Goal: Task Accomplishment & Management: Use online tool/utility

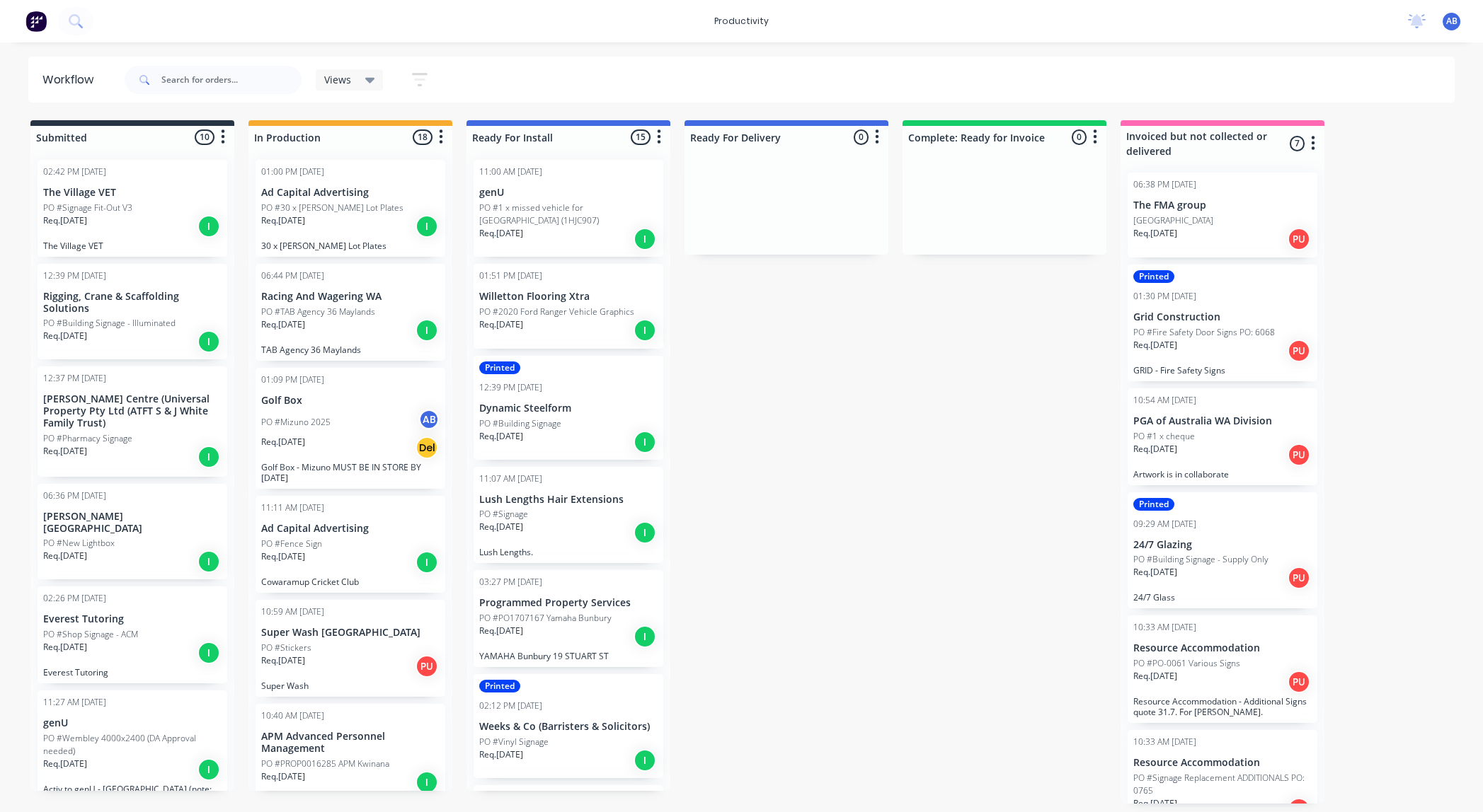
click at [379, 213] on div "PO #30 x [PERSON_NAME] Lot Plates" at bounding box center [350, 208] width 178 height 12
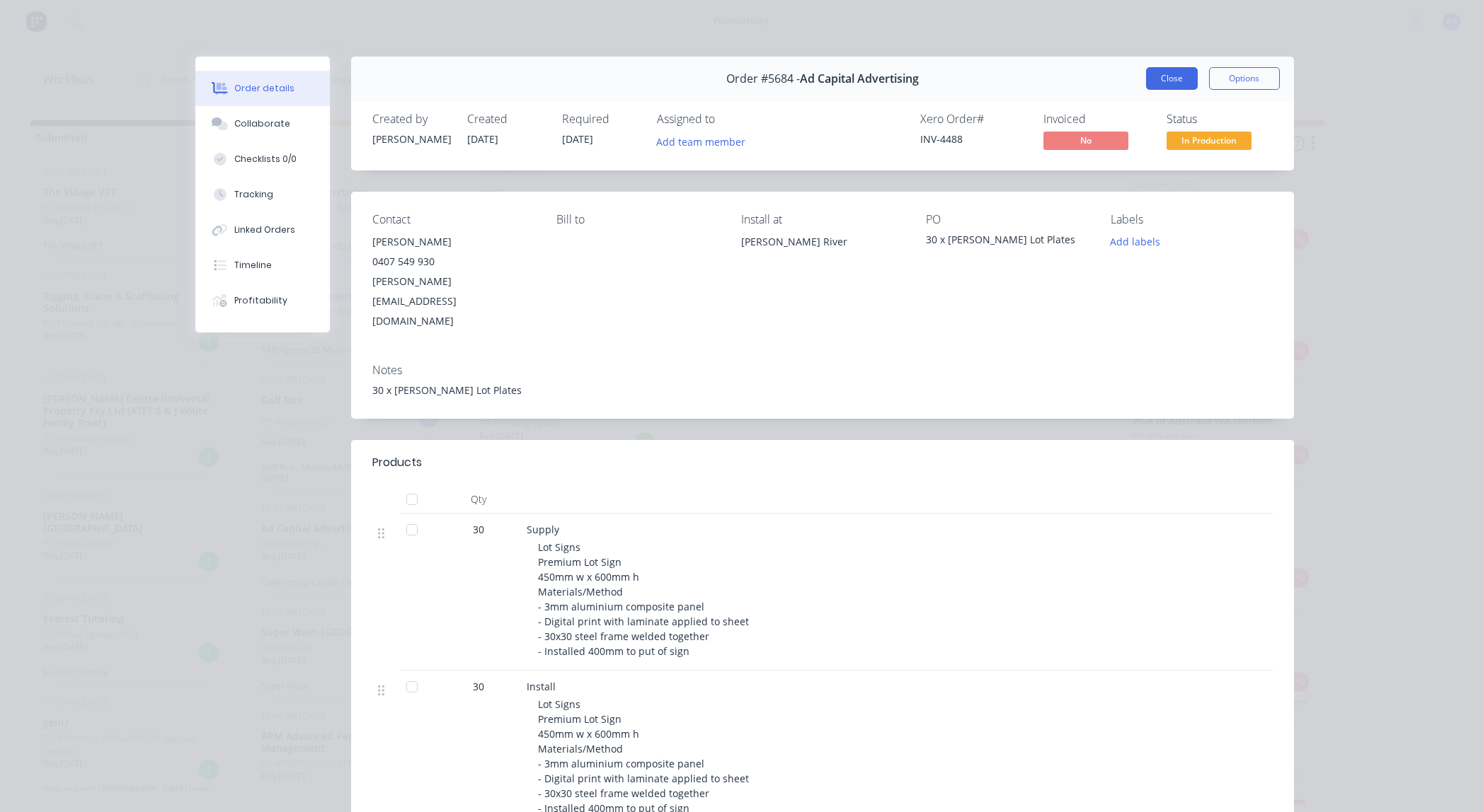
click at [1148, 76] on button "Close" at bounding box center [1172, 78] width 52 height 23
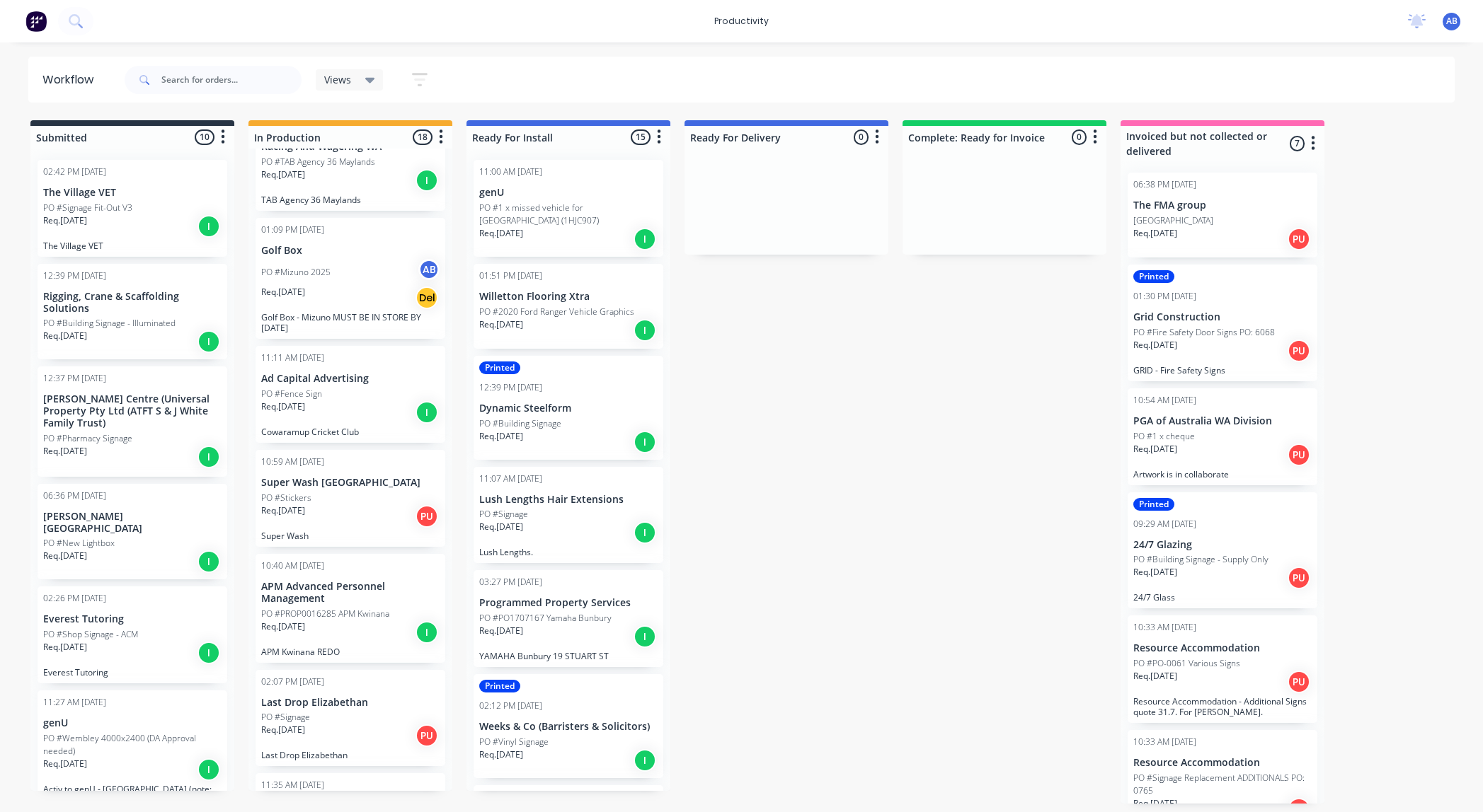
scroll to position [158, 0]
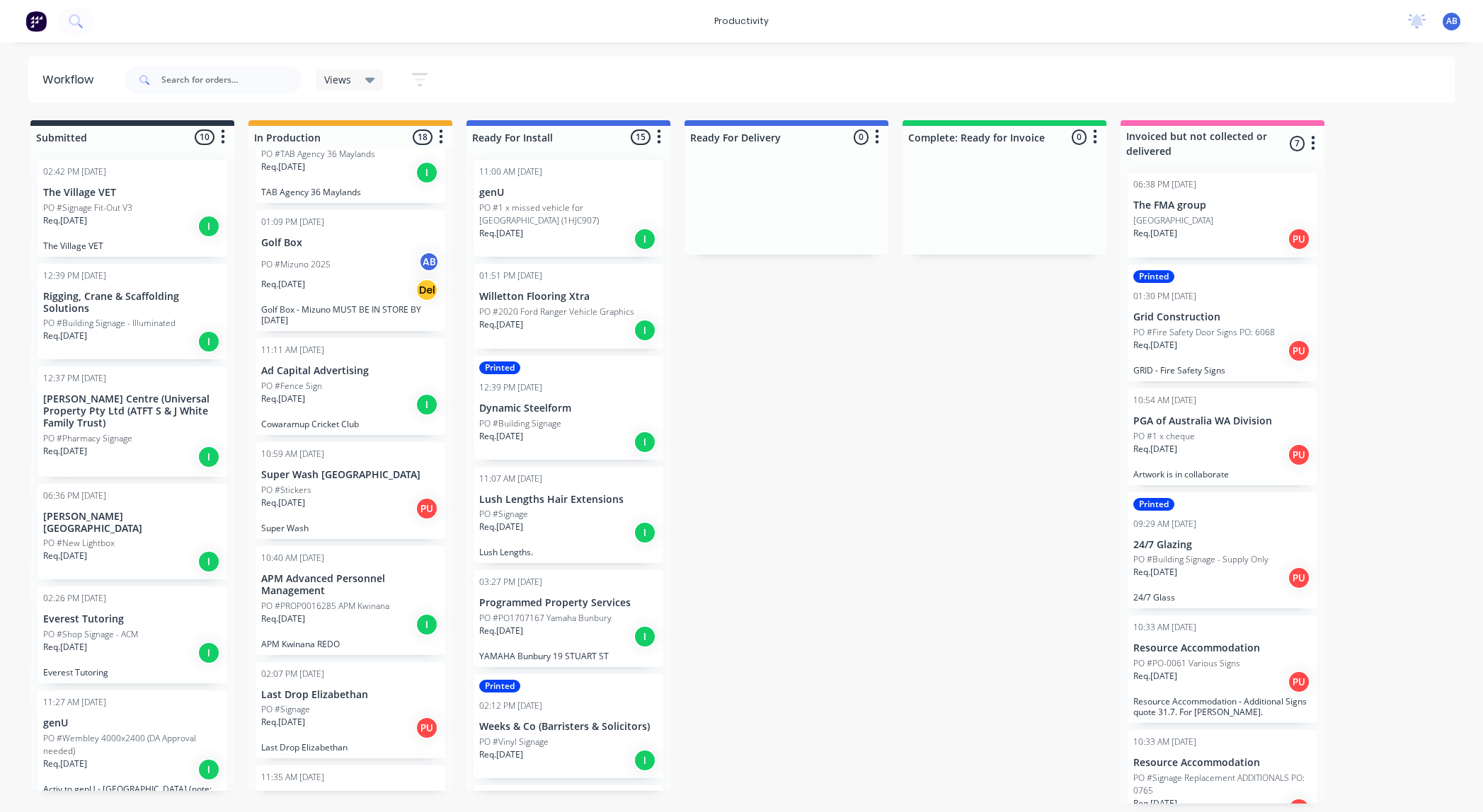
click at [331, 513] on div "Req. [DATE] PU" at bounding box center [350, 508] width 178 height 24
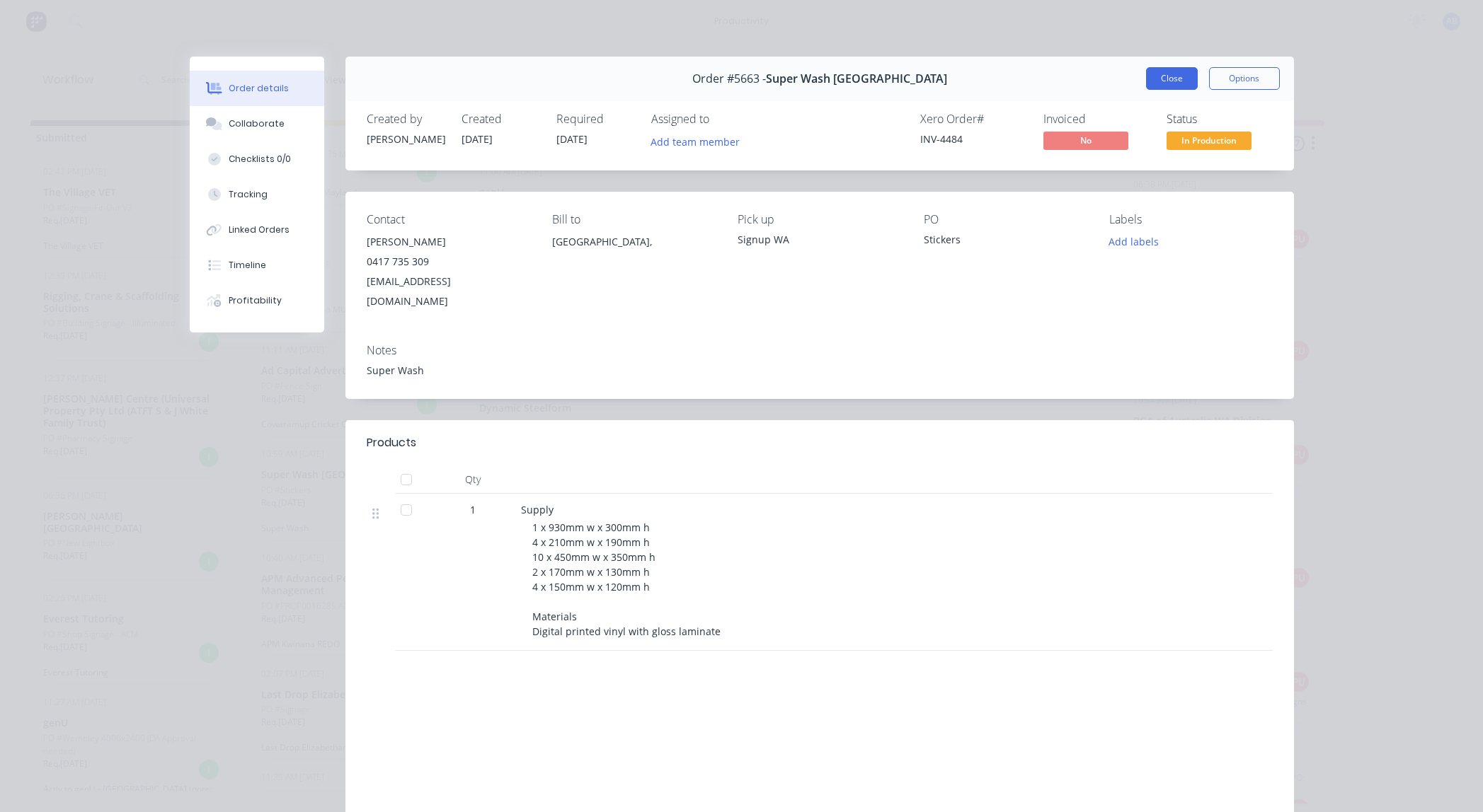
click at [1160, 80] on button "Close" at bounding box center [1172, 78] width 52 height 23
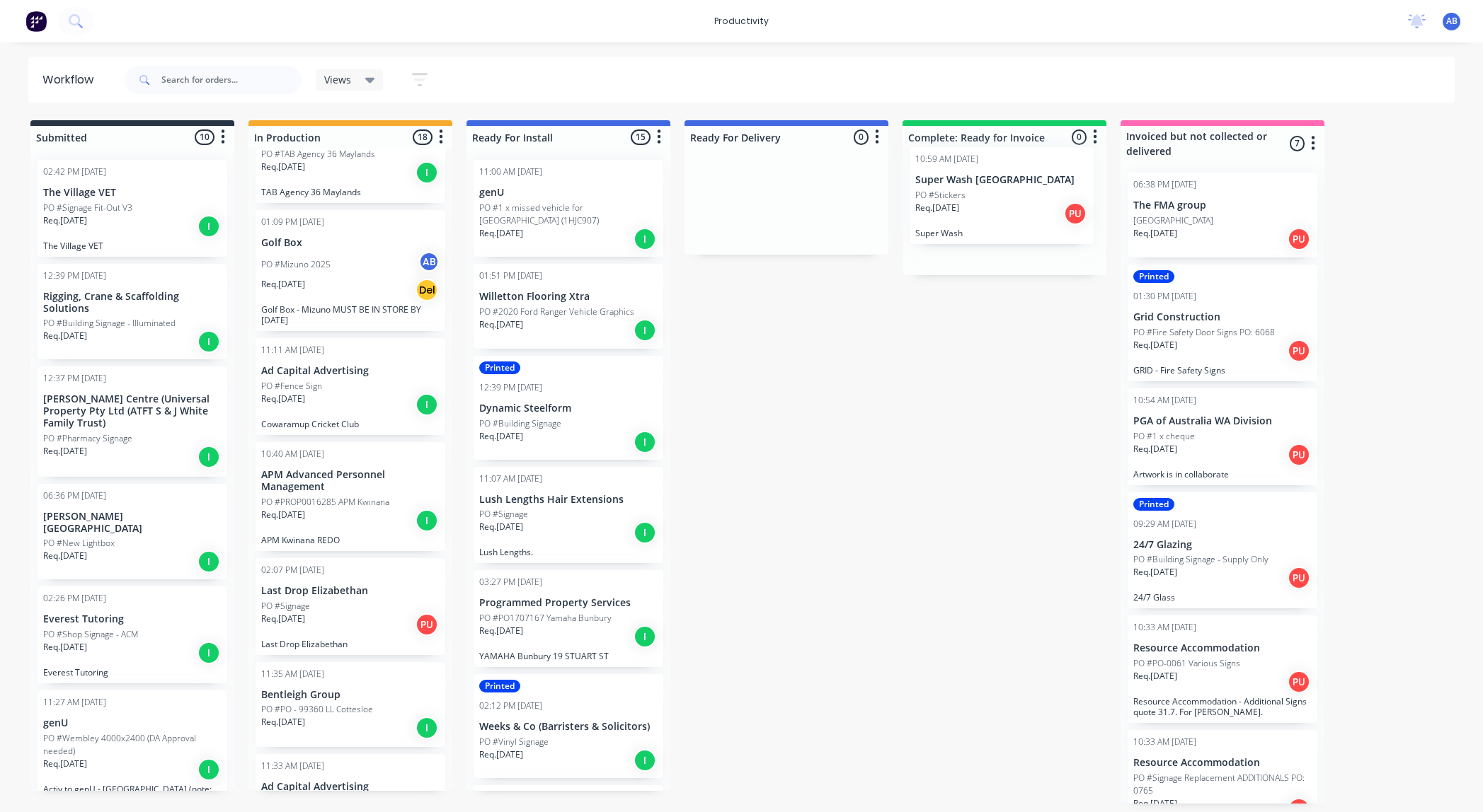
drag, startPoint x: 337, startPoint y: 486, endPoint x: 999, endPoint y: 187, distance: 726.4
click at [999, 187] on div "Submitted 10 Sort By Created date Required date Order number Customer name Most…" at bounding box center [862, 462] width 1745 height 684
click at [324, 370] on p "Ad Capital Advertising" at bounding box center [350, 371] width 178 height 12
